Goal: Task Accomplishment & Management: Use online tool/utility

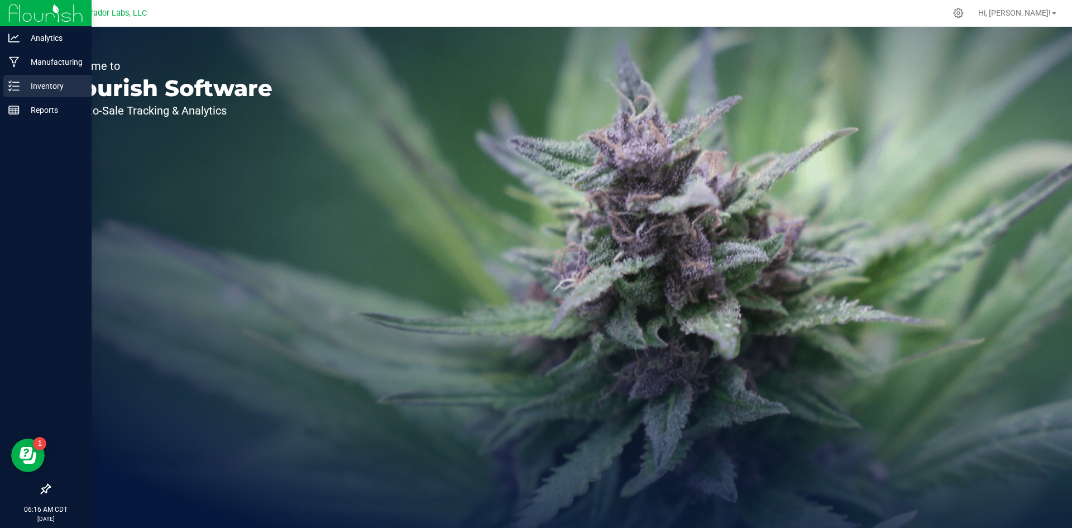
click at [18, 89] on icon at bounding box center [13, 85] width 11 height 11
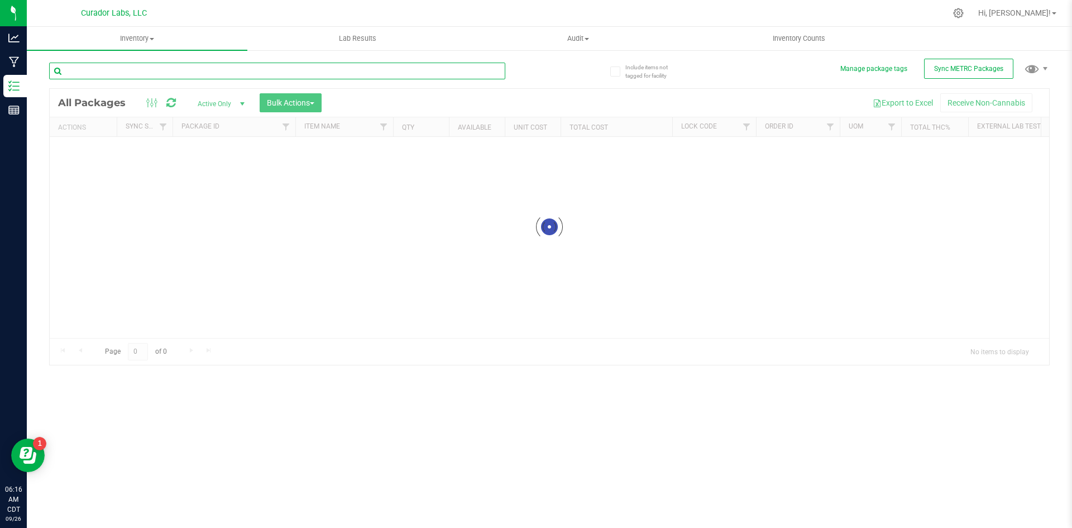
click at [138, 71] on input "text" at bounding box center [277, 71] width 456 height 17
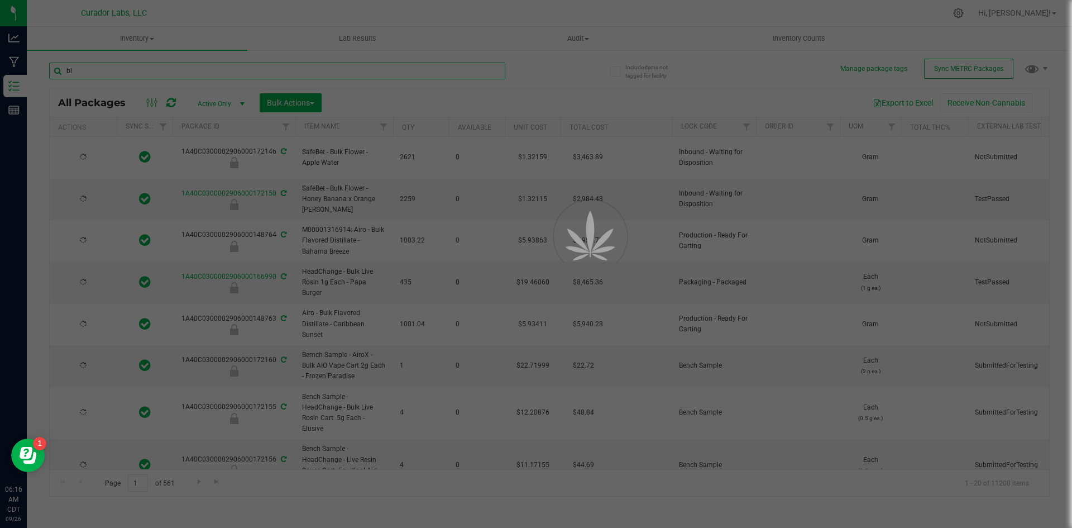
type input "blu"
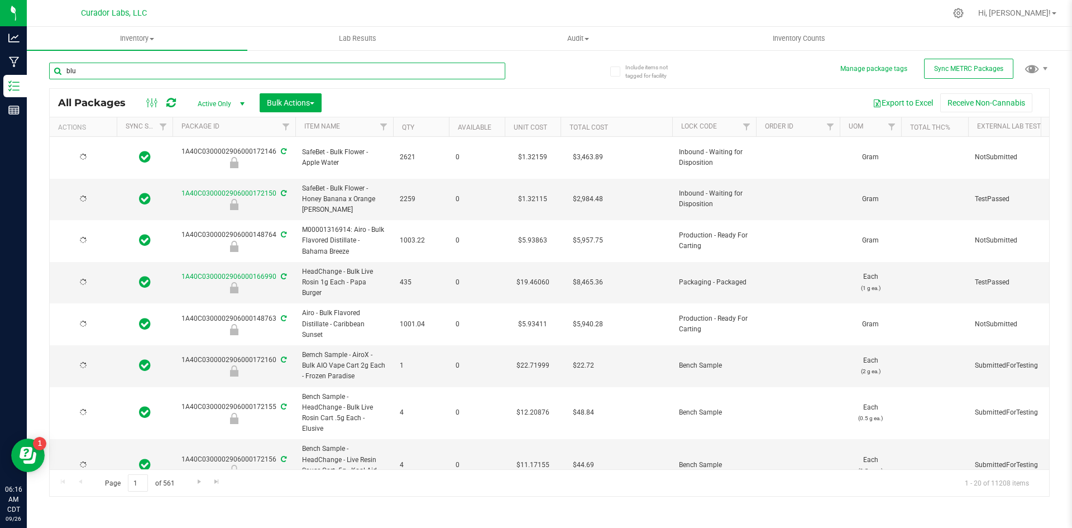
type input "[DATE]"
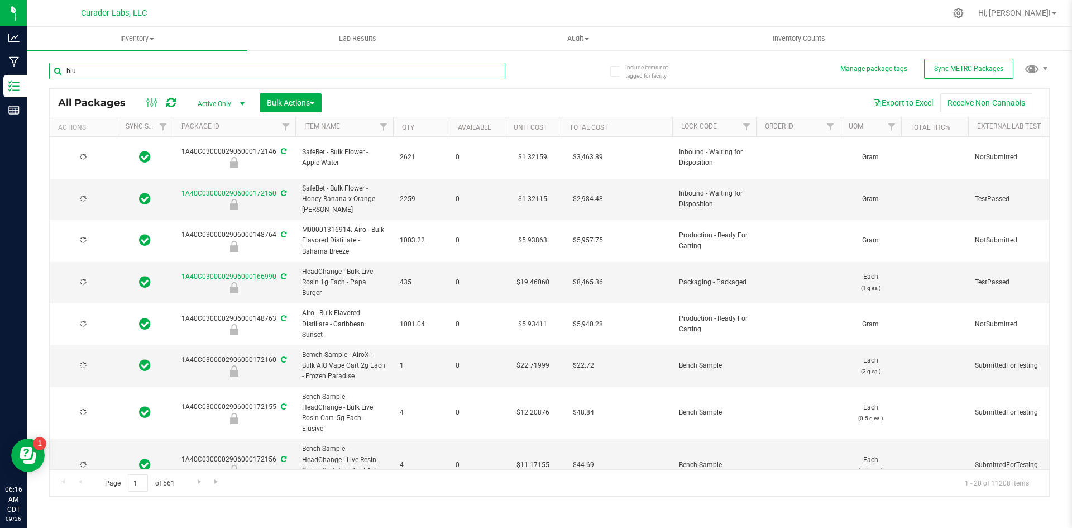
type input "[DATE]"
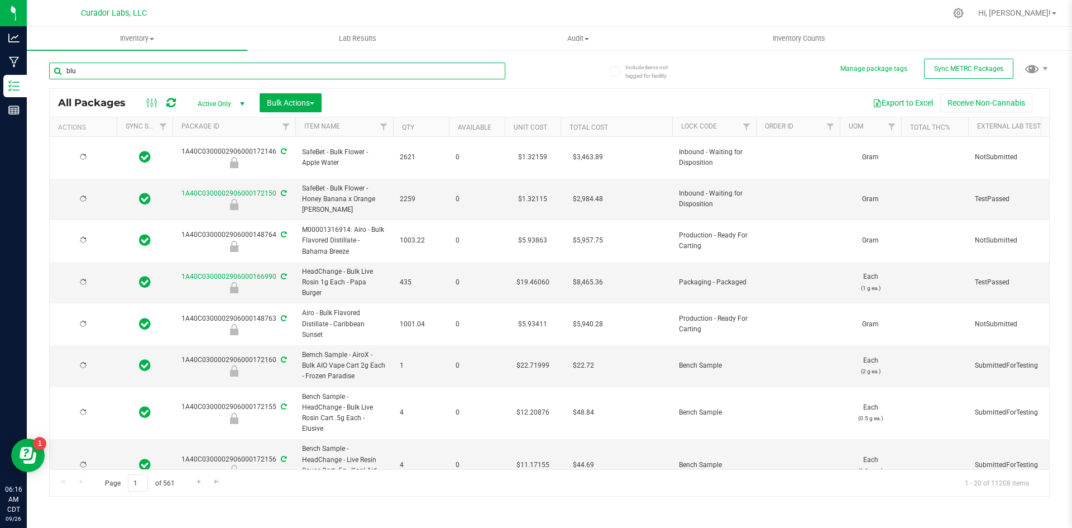
type input "[DATE]"
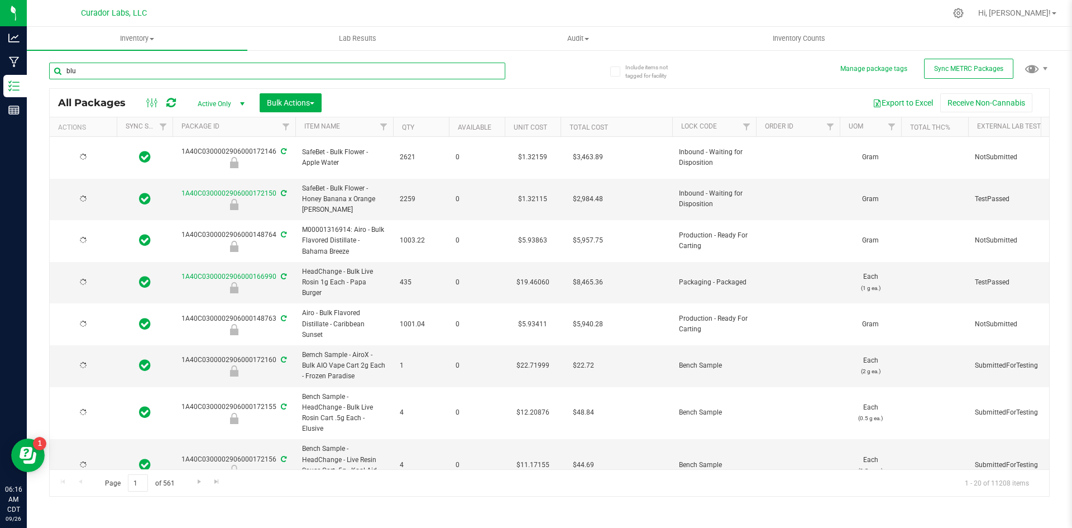
type input "[DATE]"
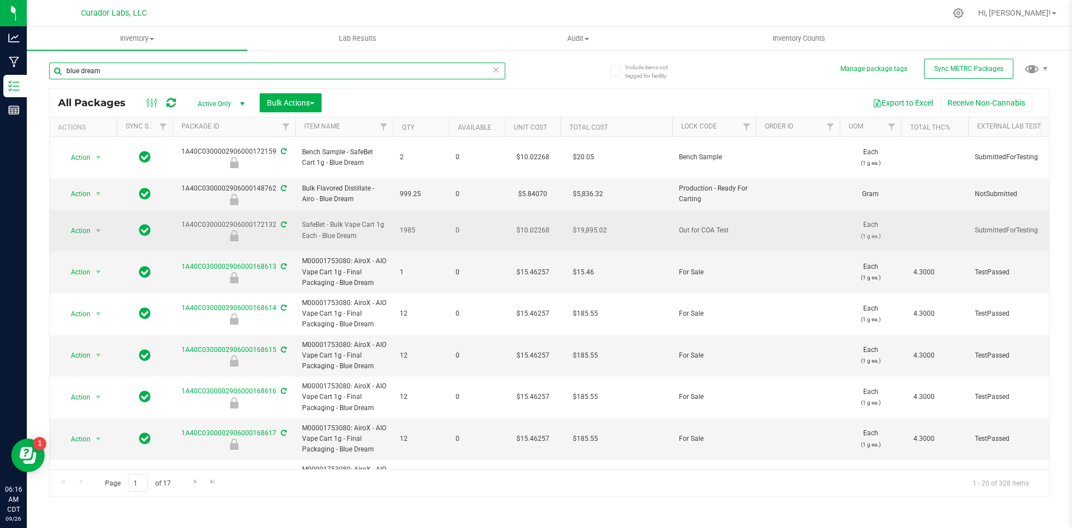
type input "blue dream"
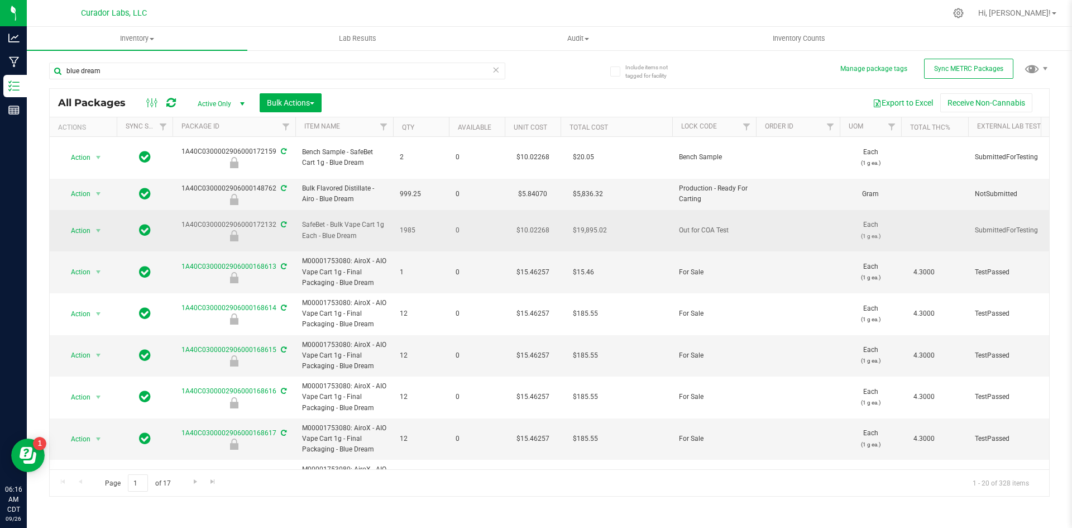
click at [276, 219] on div "1A40C0300002906000172132" at bounding box center [234, 230] width 126 height 22
click at [281, 221] on icon at bounding box center [284, 224] width 6 height 7
